Goal: Navigation & Orientation: Go to known website

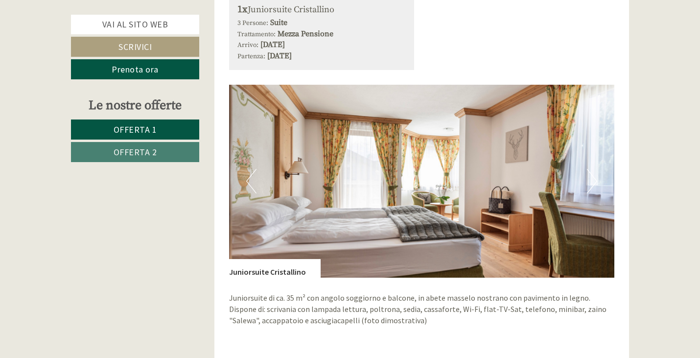
scroll to position [1242, 0]
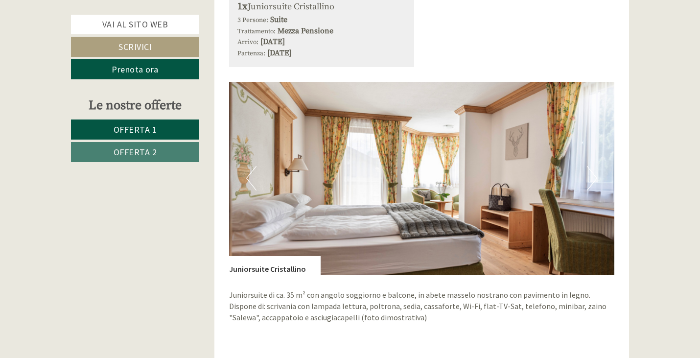
click at [595, 180] on button "Next" at bounding box center [592, 178] width 10 height 24
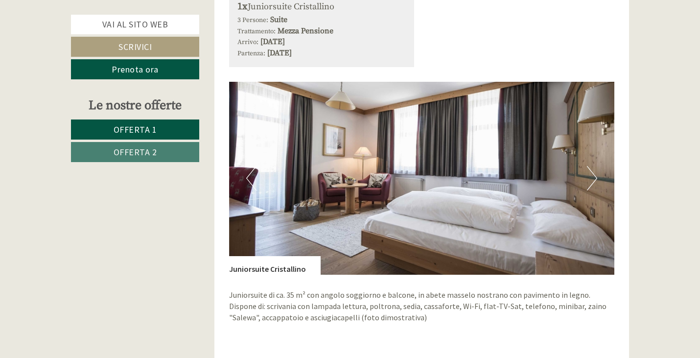
click at [595, 180] on button "Next" at bounding box center [592, 178] width 10 height 24
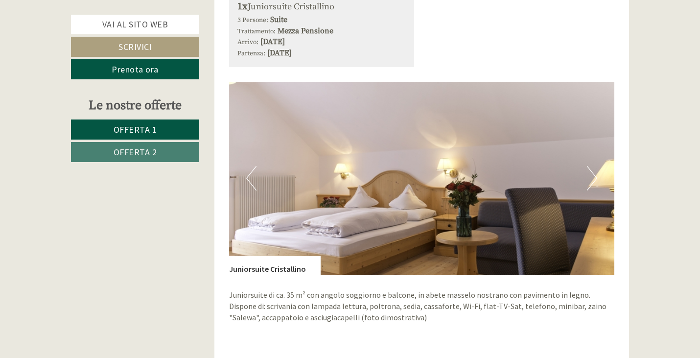
click at [595, 180] on button "Next" at bounding box center [592, 178] width 10 height 24
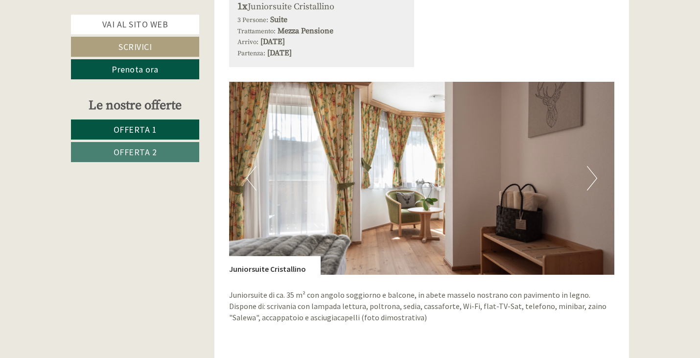
click at [595, 180] on button "Next" at bounding box center [592, 178] width 10 height 24
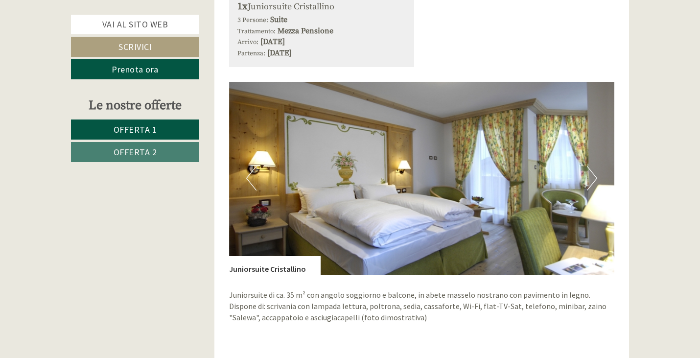
click at [595, 180] on button "Next" at bounding box center [592, 178] width 10 height 24
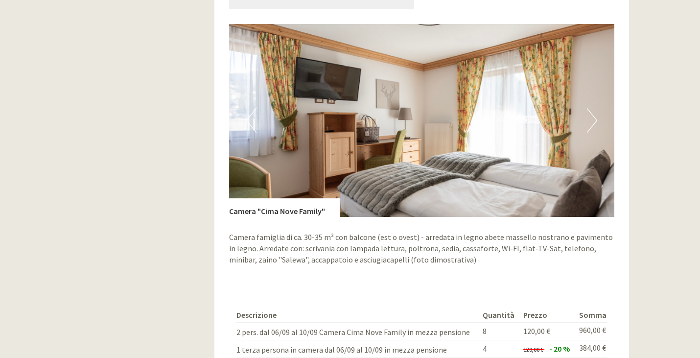
scroll to position [0, 0]
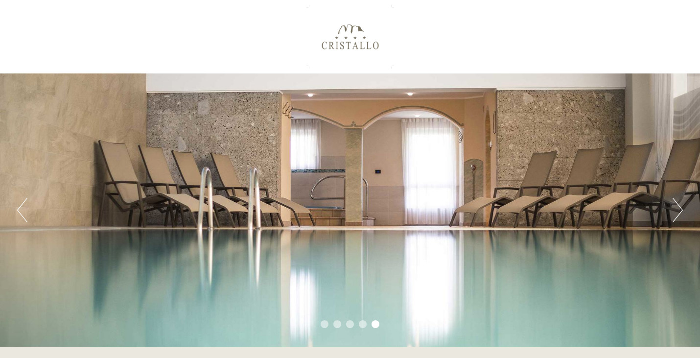
click at [337, 49] on div at bounding box center [350, 37] width 549 height 64
click at [339, 45] on div at bounding box center [350, 37] width 549 height 64
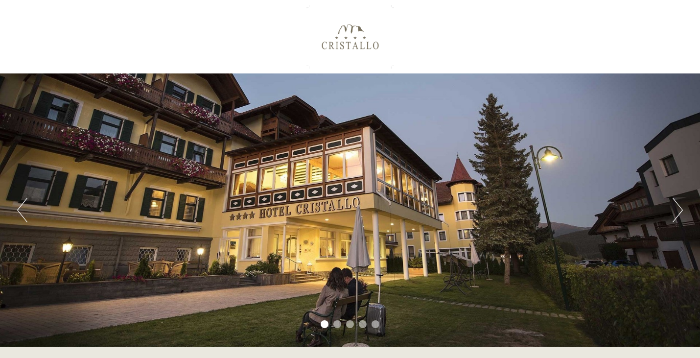
drag, startPoint x: 342, startPoint y: 42, endPoint x: 347, endPoint y: 42, distance: 5.4
click at [342, 42] on div at bounding box center [350, 37] width 549 height 64
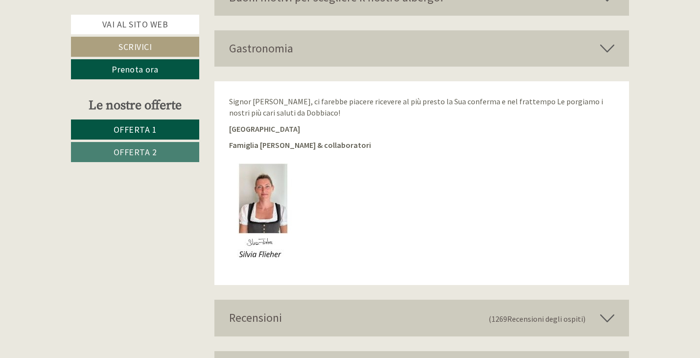
scroll to position [1930, 0]
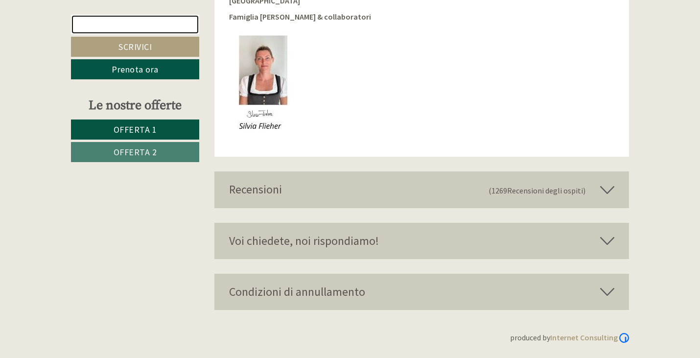
click at [134, 26] on link "Vai al sito web" at bounding box center [135, 25] width 128 height 20
